Goal: Find specific page/section: Find specific page/section

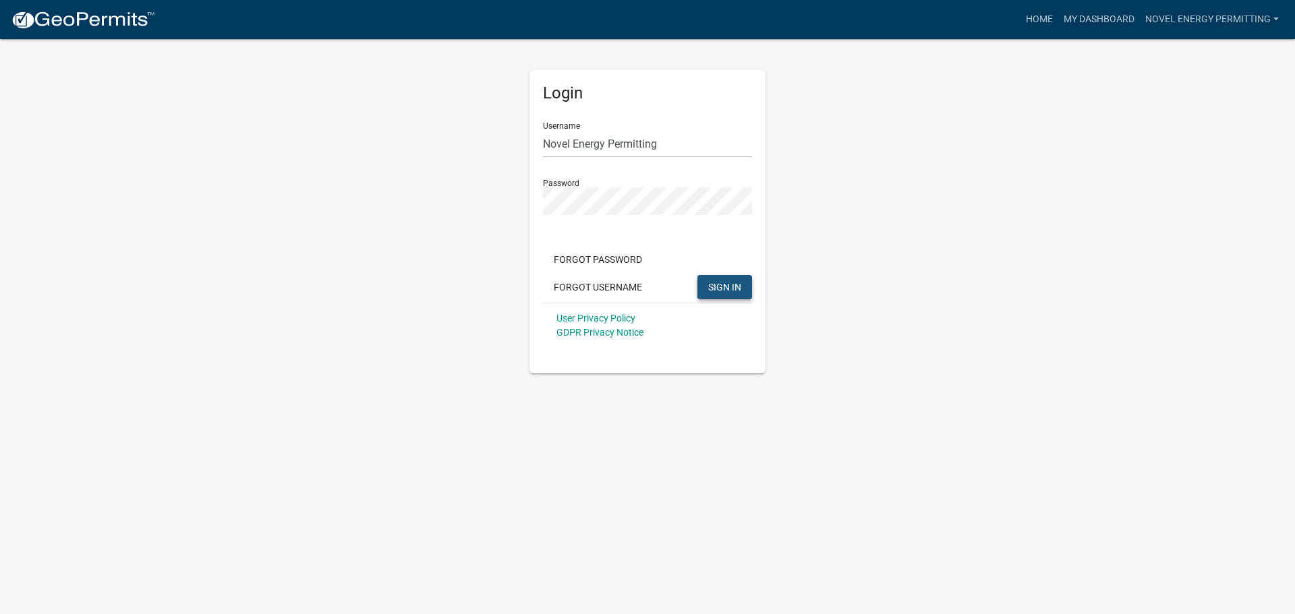
click at [733, 284] on span "SIGN IN" at bounding box center [724, 286] width 33 height 11
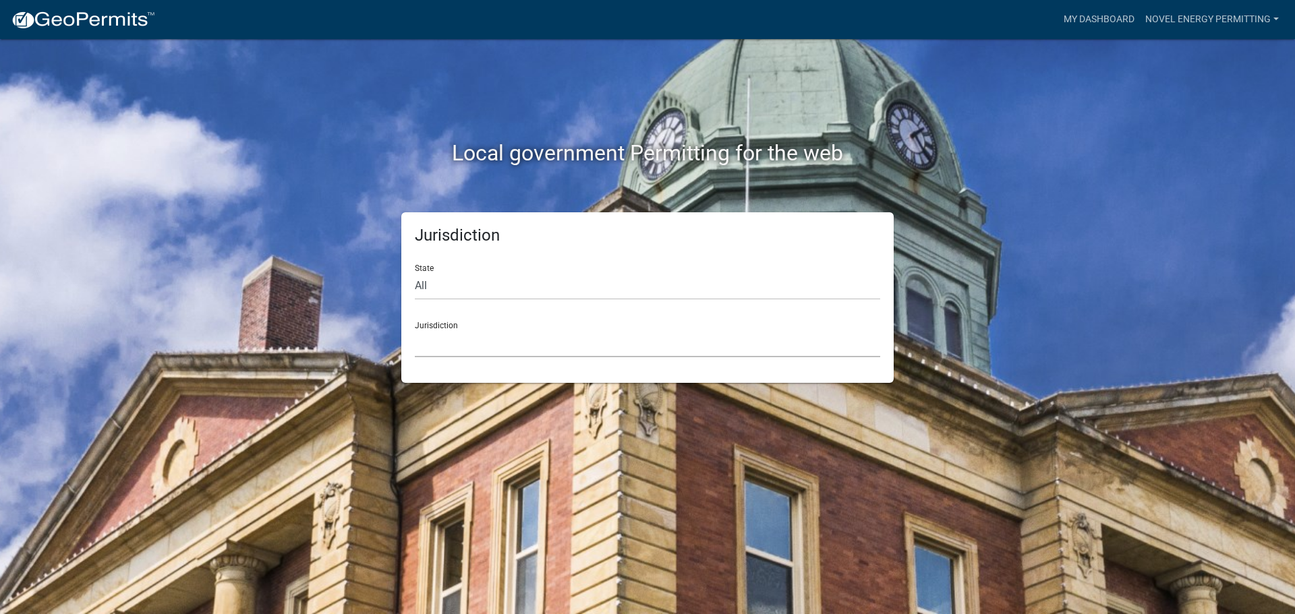
click at [463, 344] on select "[GEOGRAPHIC_DATA], [US_STATE] [GEOGRAPHIC_DATA], [US_STATE][PERSON_NAME][GEOGRA…" at bounding box center [647, 344] width 465 height 28
